Goal: Check status: Check status

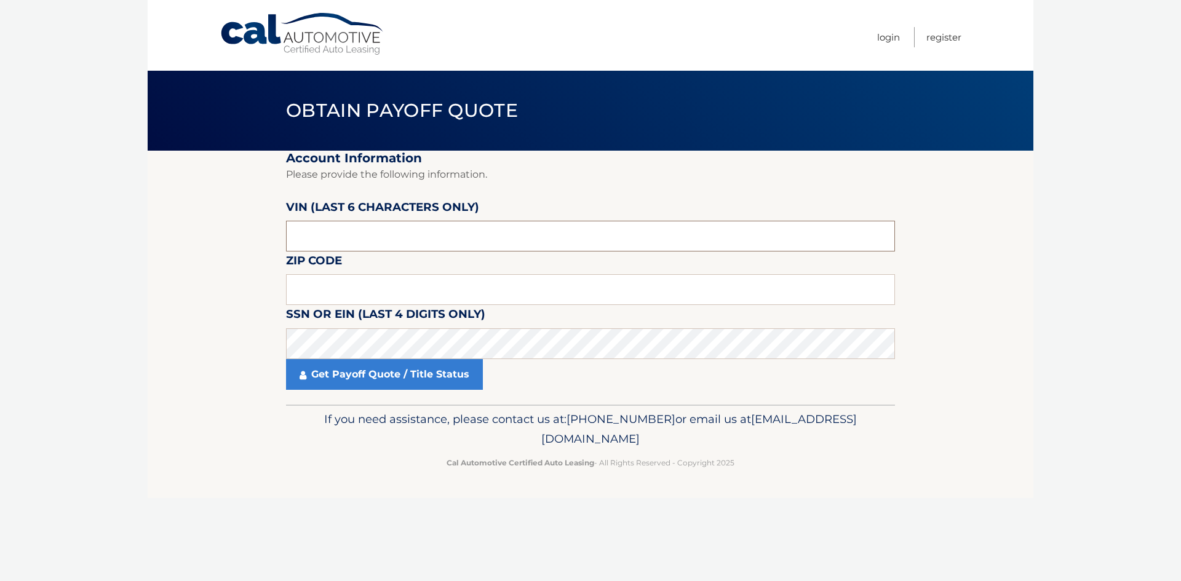
click at [394, 245] on input "text" at bounding box center [590, 236] width 609 height 31
type input "645341"
click at [386, 288] on input "text" at bounding box center [590, 289] width 609 height 31
type input "07860"
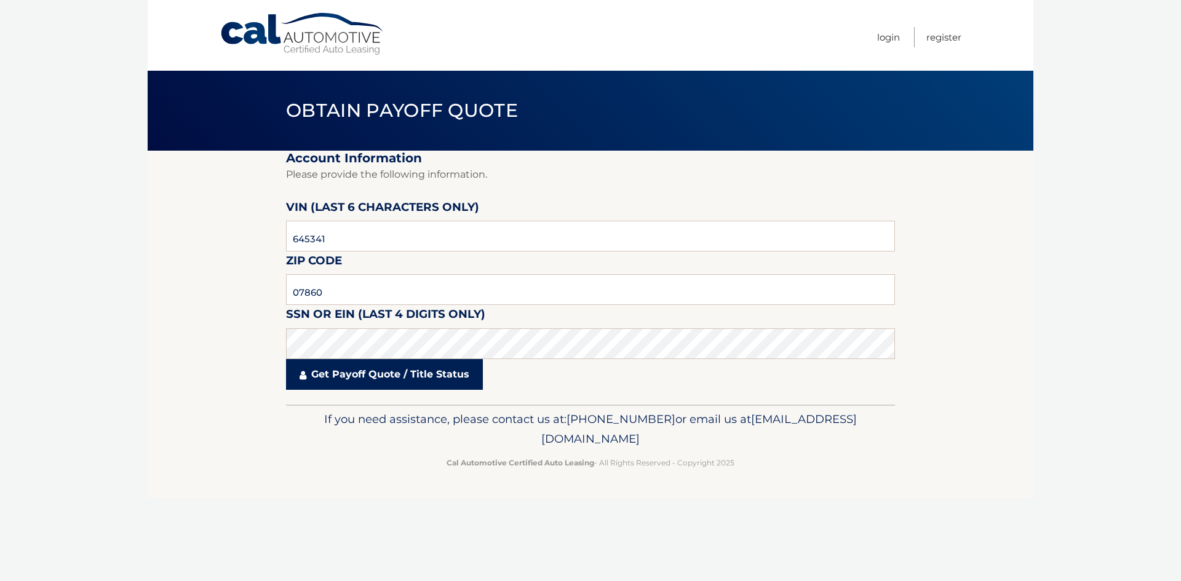
click at [392, 381] on link "Get Payoff Quote / Title Status" at bounding box center [384, 374] width 197 height 31
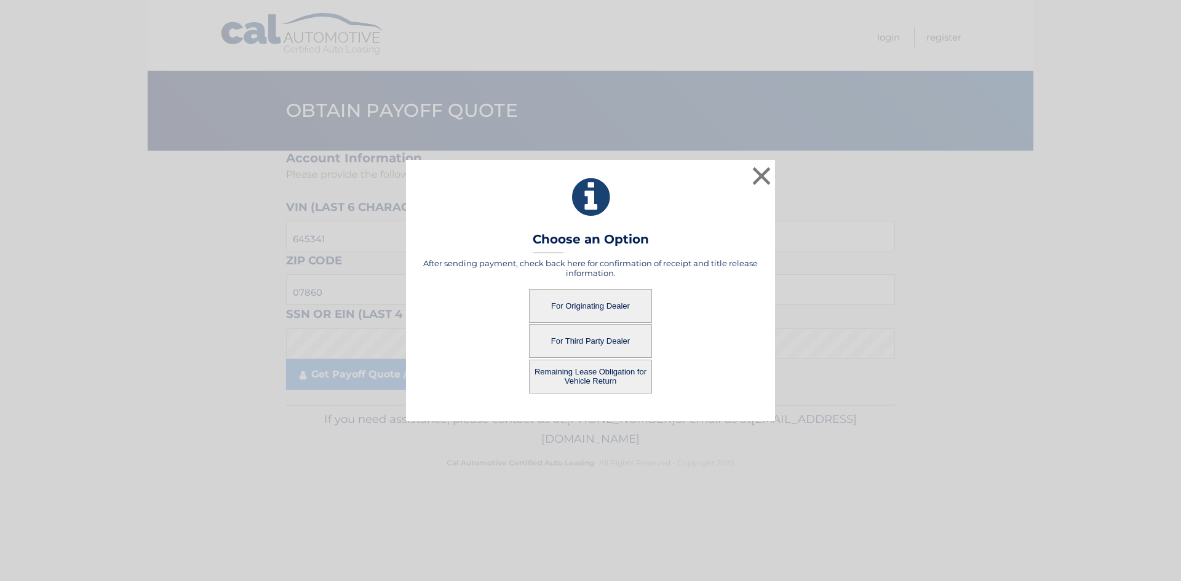
click at [596, 306] on button "For Originating Dealer" at bounding box center [590, 306] width 123 height 34
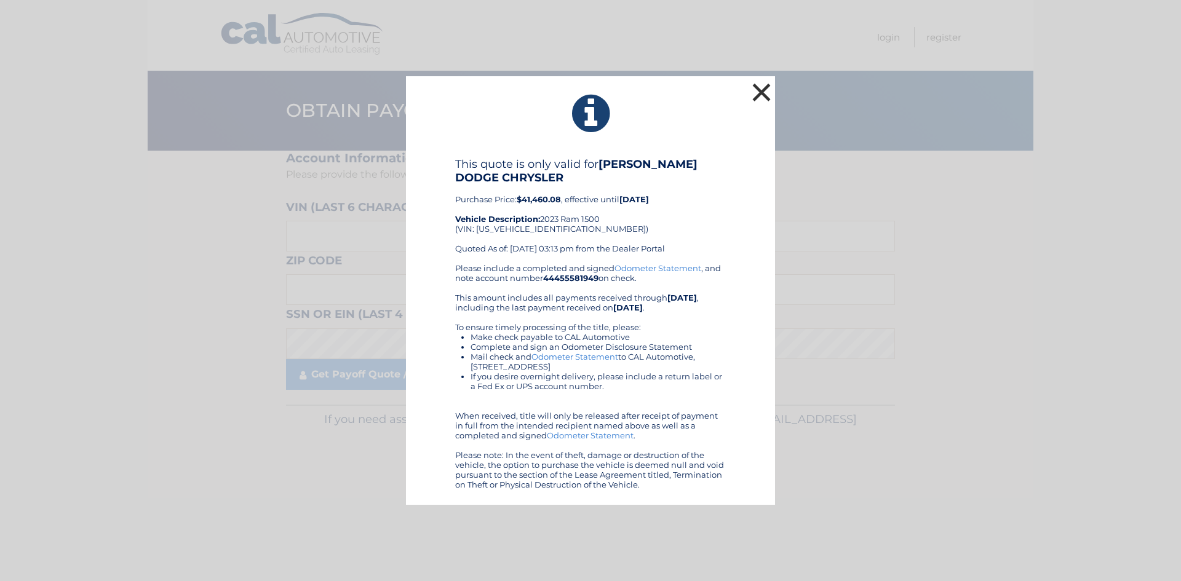
click at [759, 89] on button "×" at bounding box center [761, 92] width 25 height 25
